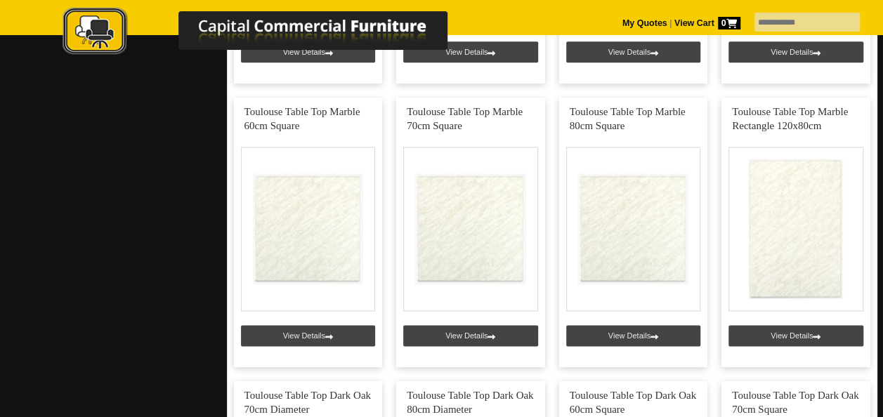
scroll to position [913, 0]
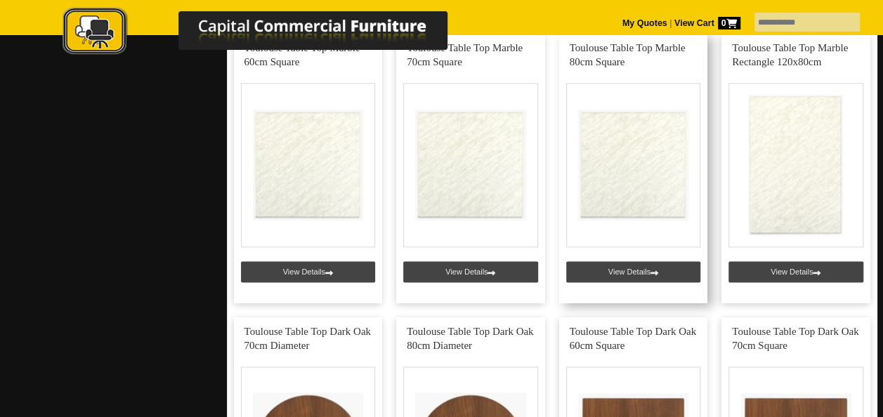
click at [631, 267] on link at bounding box center [633, 169] width 149 height 270
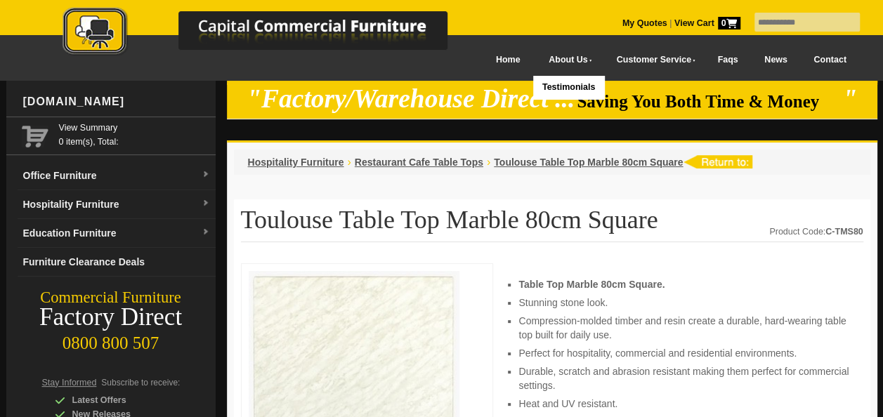
click at [560, 63] on link "About Us" at bounding box center [566, 60] width 67 height 32
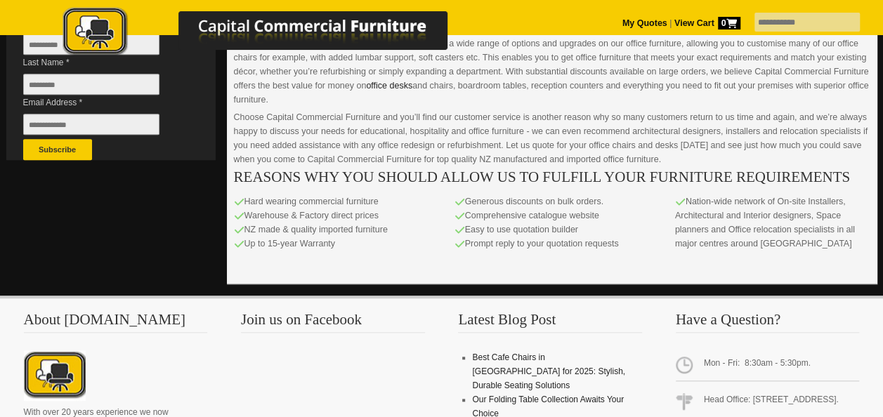
scroll to position [492, 0]
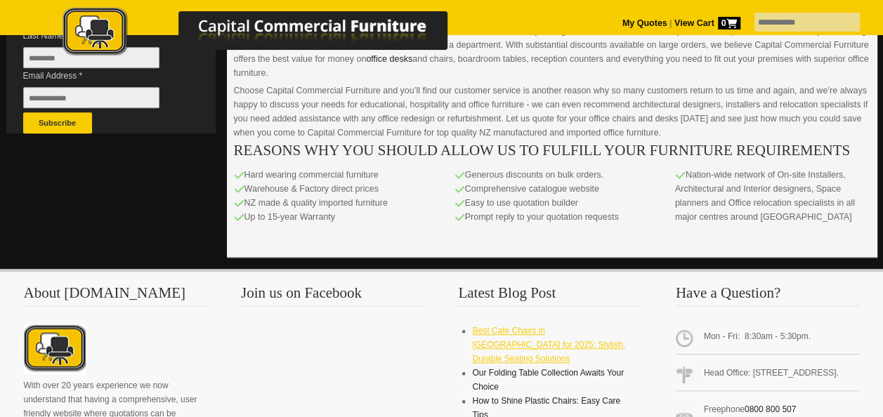
click at [550, 326] on link "Best Cafe Chairs in [GEOGRAPHIC_DATA] for 2025: Stylish, Durable Seating Soluti…" at bounding box center [548, 345] width 153 height 38
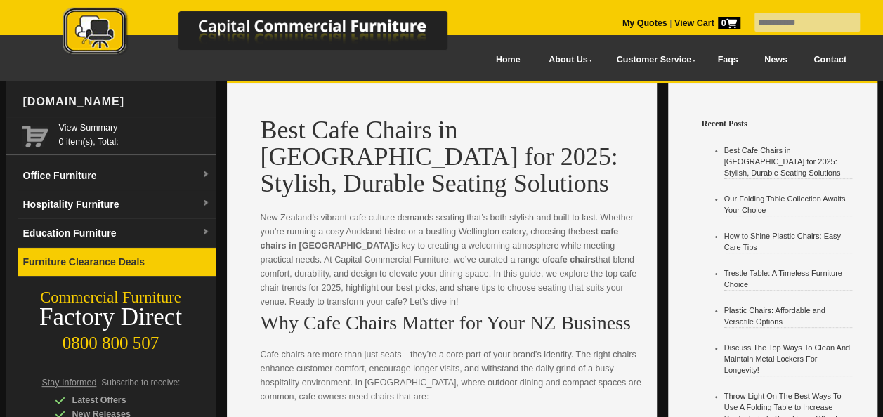
click at [91, 260] on link "Furniture Clearance Deals" at bounding box center [117, 262] width 198 height 29
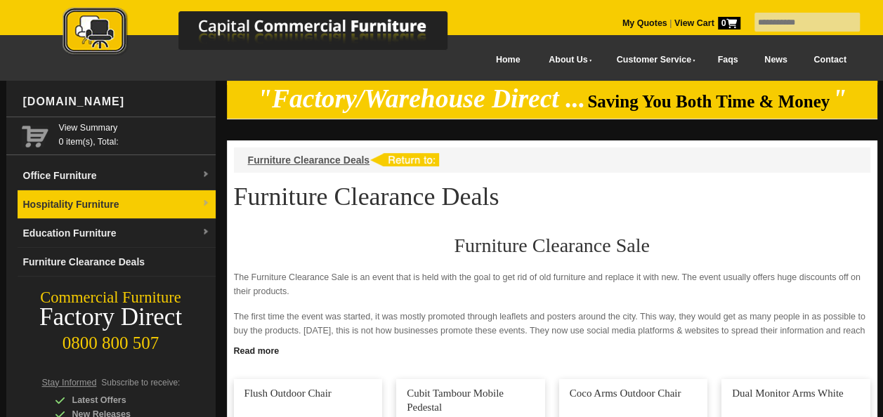
click at [209, 205] on img at bounding box center [206, 204] width 8 height 8
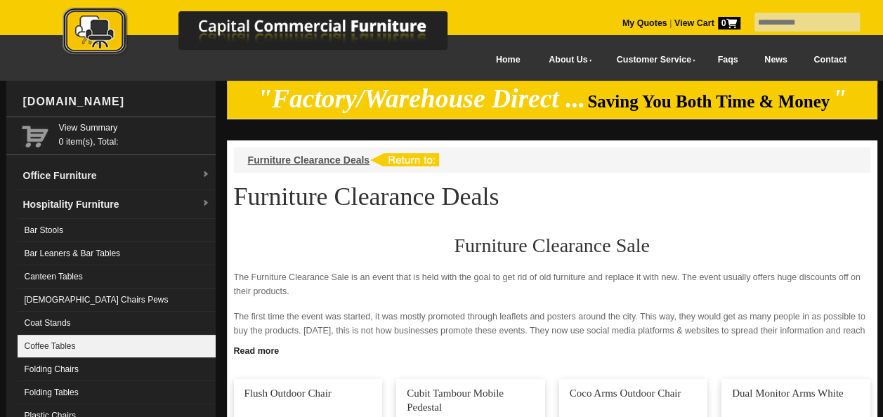
click at [90, 342] on link "Coffee Tables" at bounding box center [117, 346] width 198 height 23
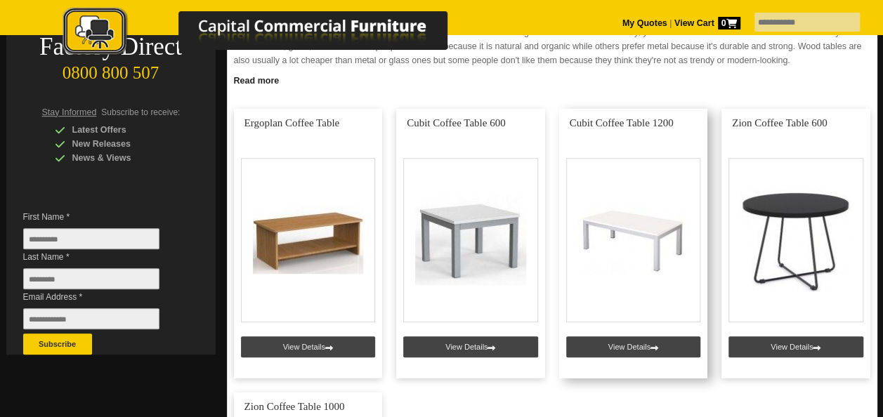
scroll to position [281, 0]
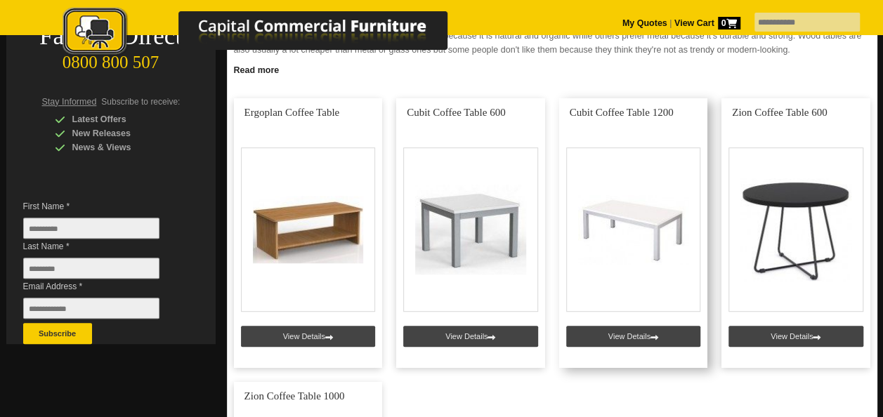
click at [634, 215] on link at bounding box center [633, 233] width 149 height 270
